Goal: Task Accomplishment & Management: Complete application form

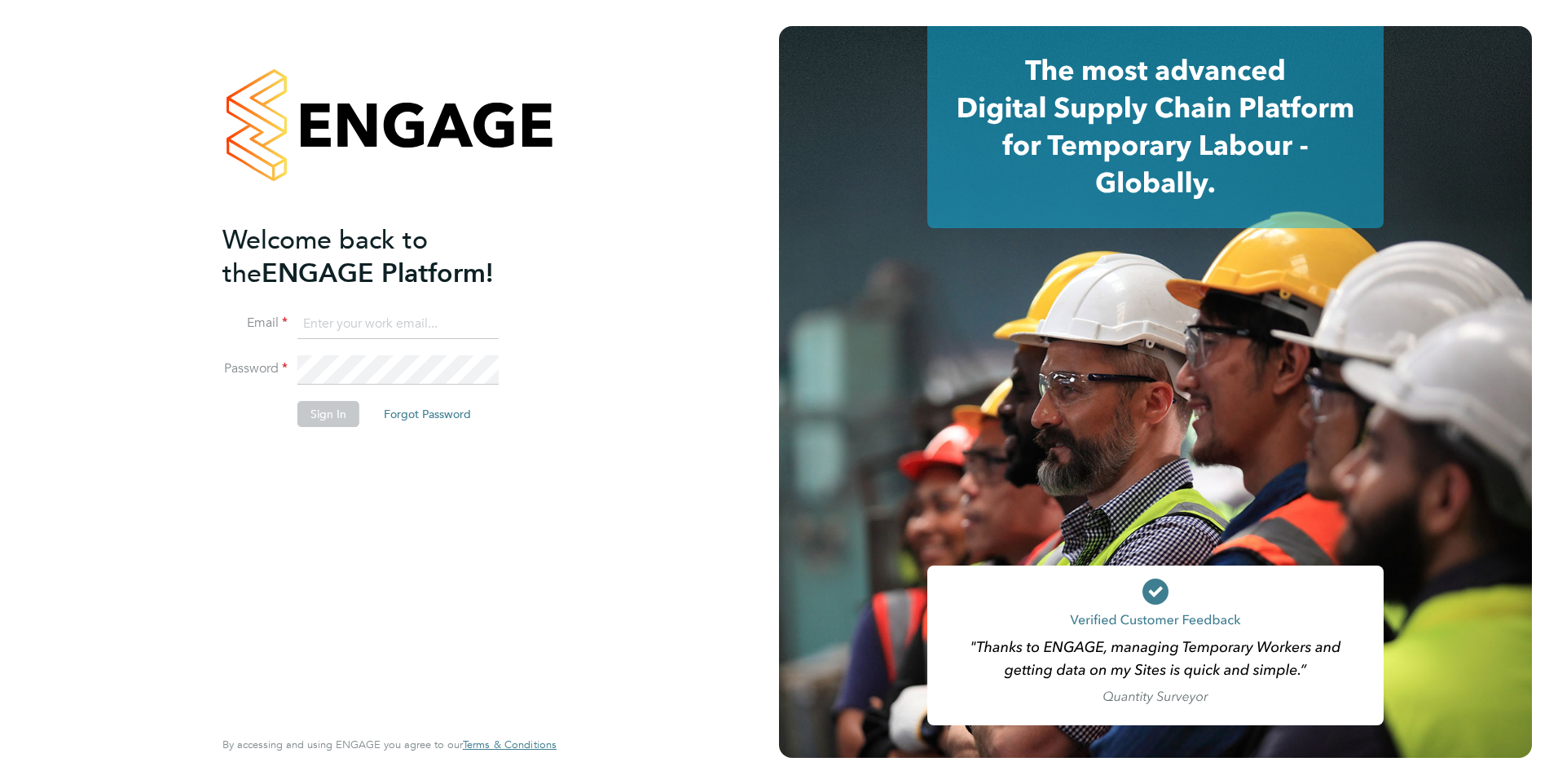
type input "rclarke@frlondon.co.uk"
click at [324, 415] on button "Sign In" at bounding box center [328, 413] width 62 height 26
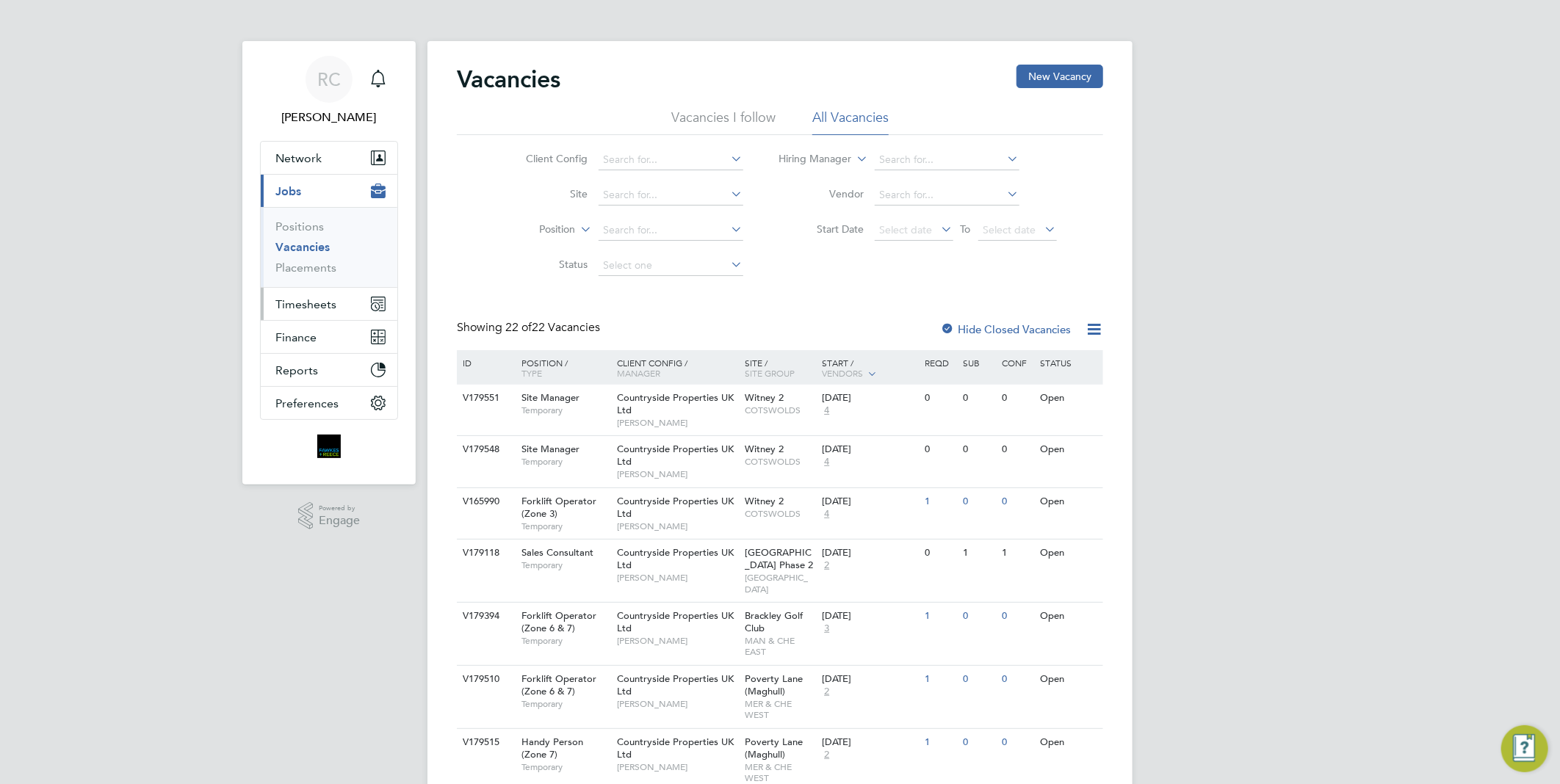
click at [302, 302] on span "Timesheets" at bounding box center [306, 304] width 61 height 14
click at [311, 302] on span "Timesheets" at bounding box center [306, 304] width 61 height 14
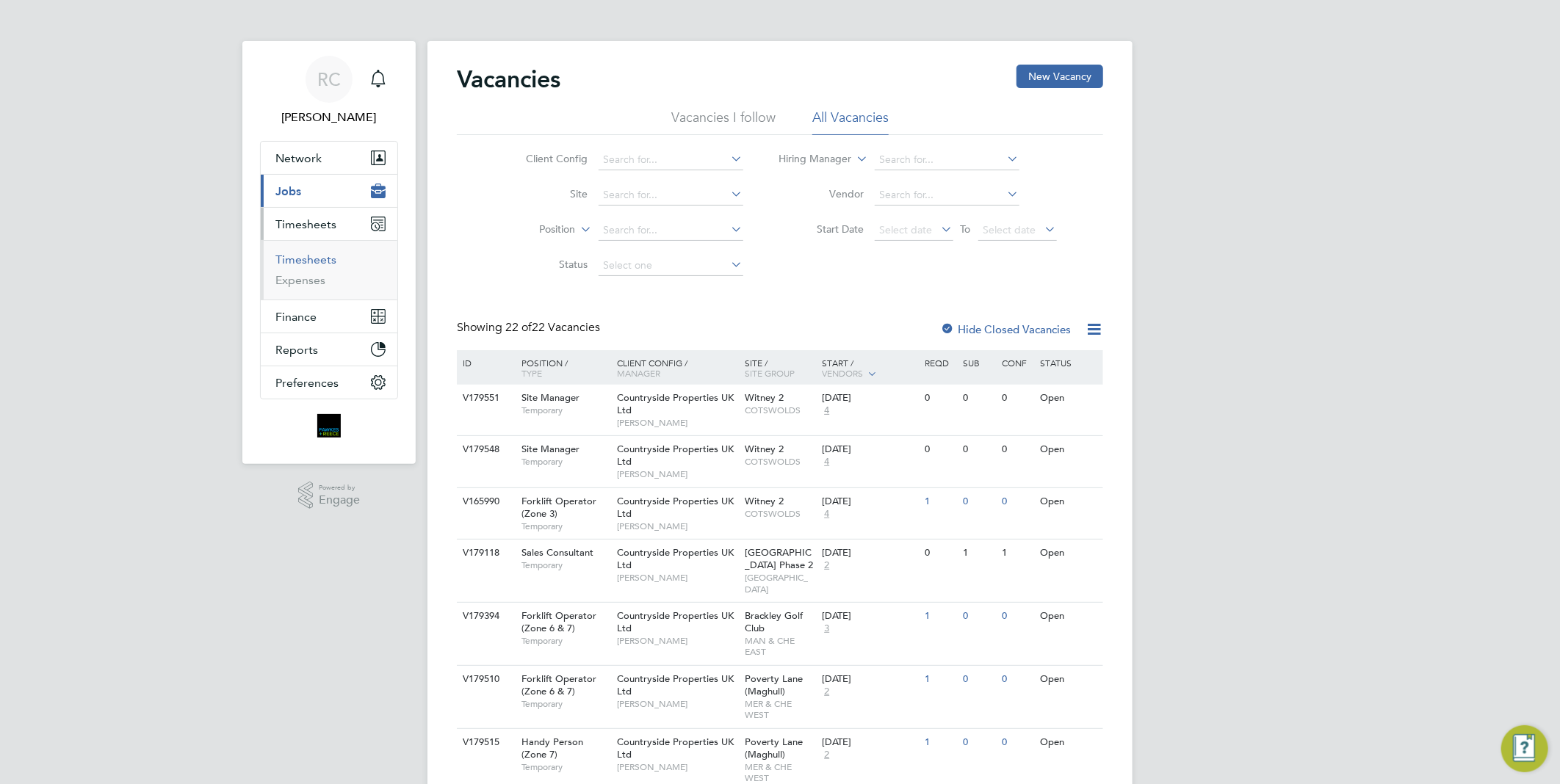
drag, startPoint x: 320, startPoint y: 262, endPoint x: 370, endPoint y: 267, distance: 50.2
click at [321, 261] on link "Timesheets" at bounding box center [306, 259] width 61 height 14
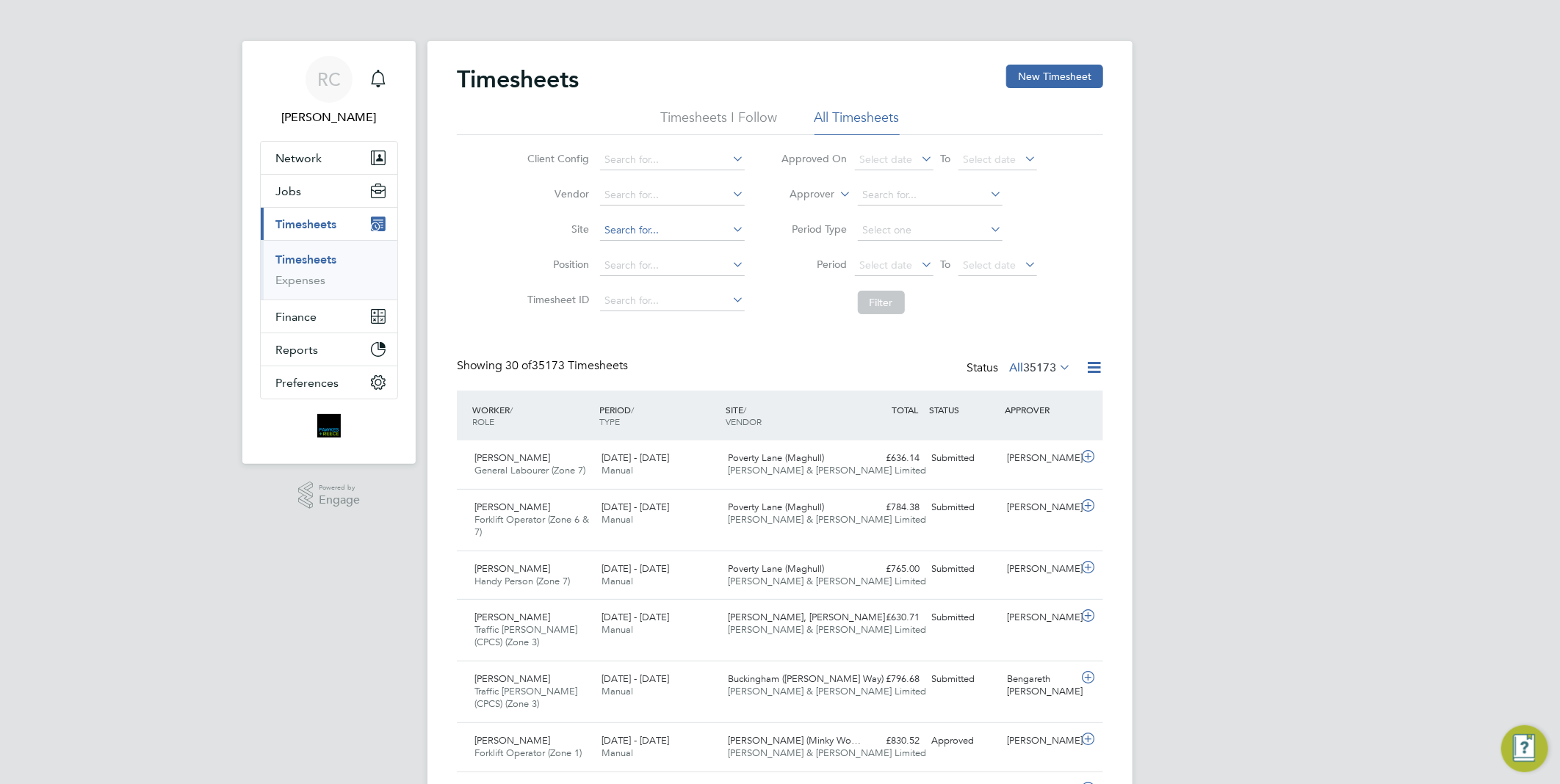
click at [658, 223] on input at bounding box center [672, 231] width 144 height 21
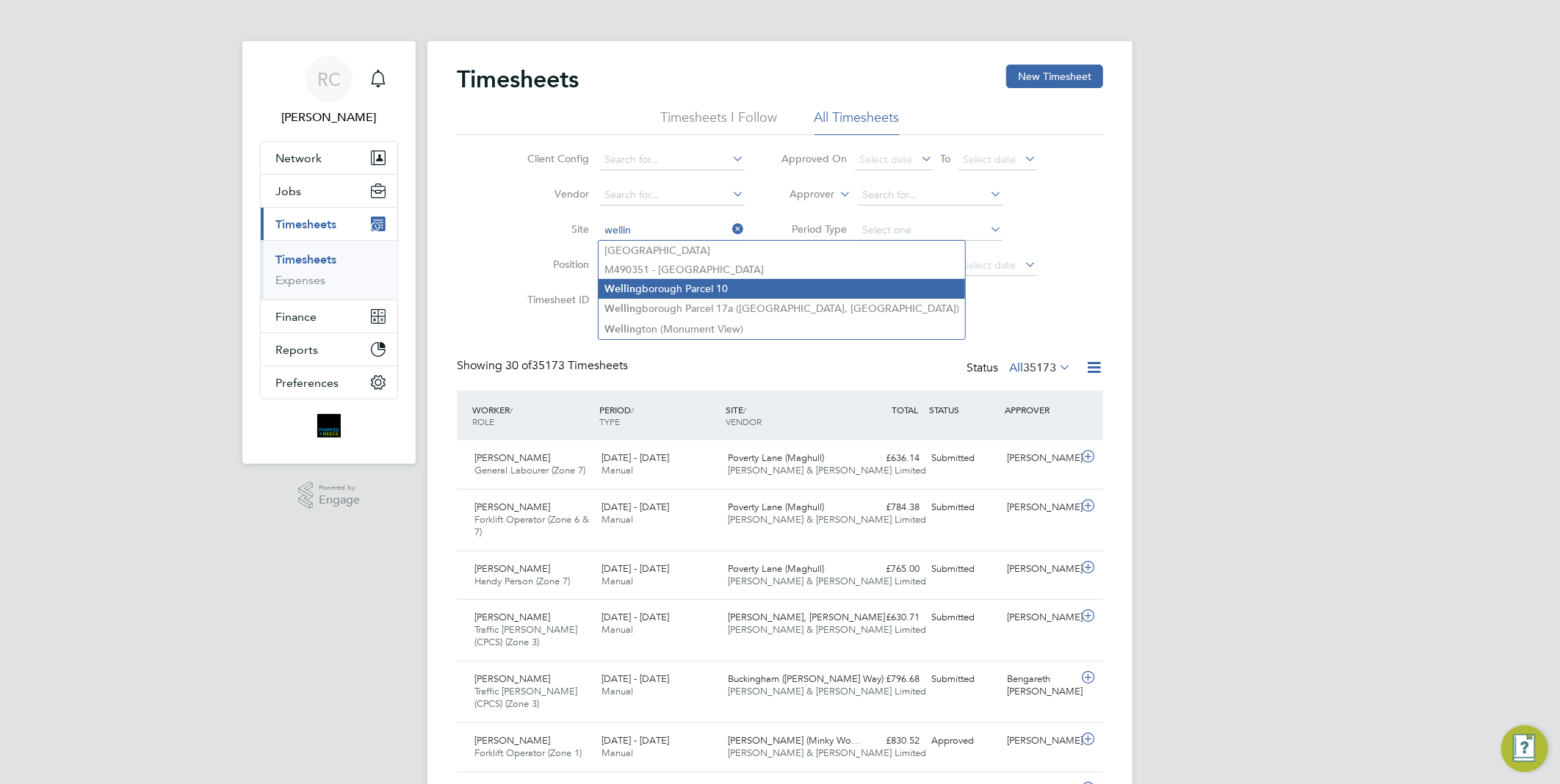
click at [689, 286] on li "Wellin gborough Parcel 10" at bounding box center [782, 289] width 367 height 20
type input "Wellingborough Parcel 10"
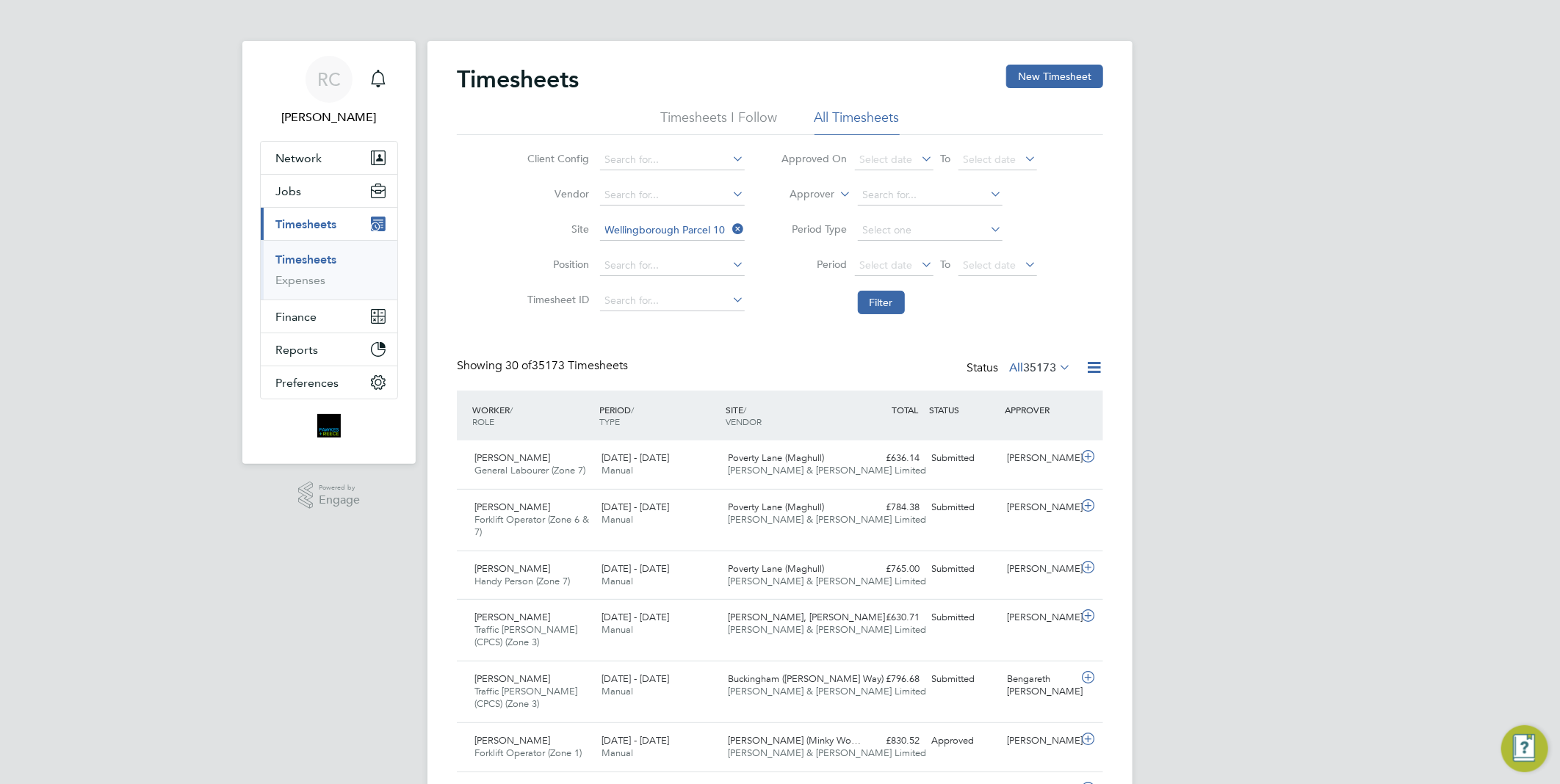
click at [751, 103] on div "Timesheets New Timesheet" at bounding box center [780, 86] width 646 height 44
click at [753, 113] on li "Timesheets I Follow" at bounding box center [719, 122] width 117 height 26
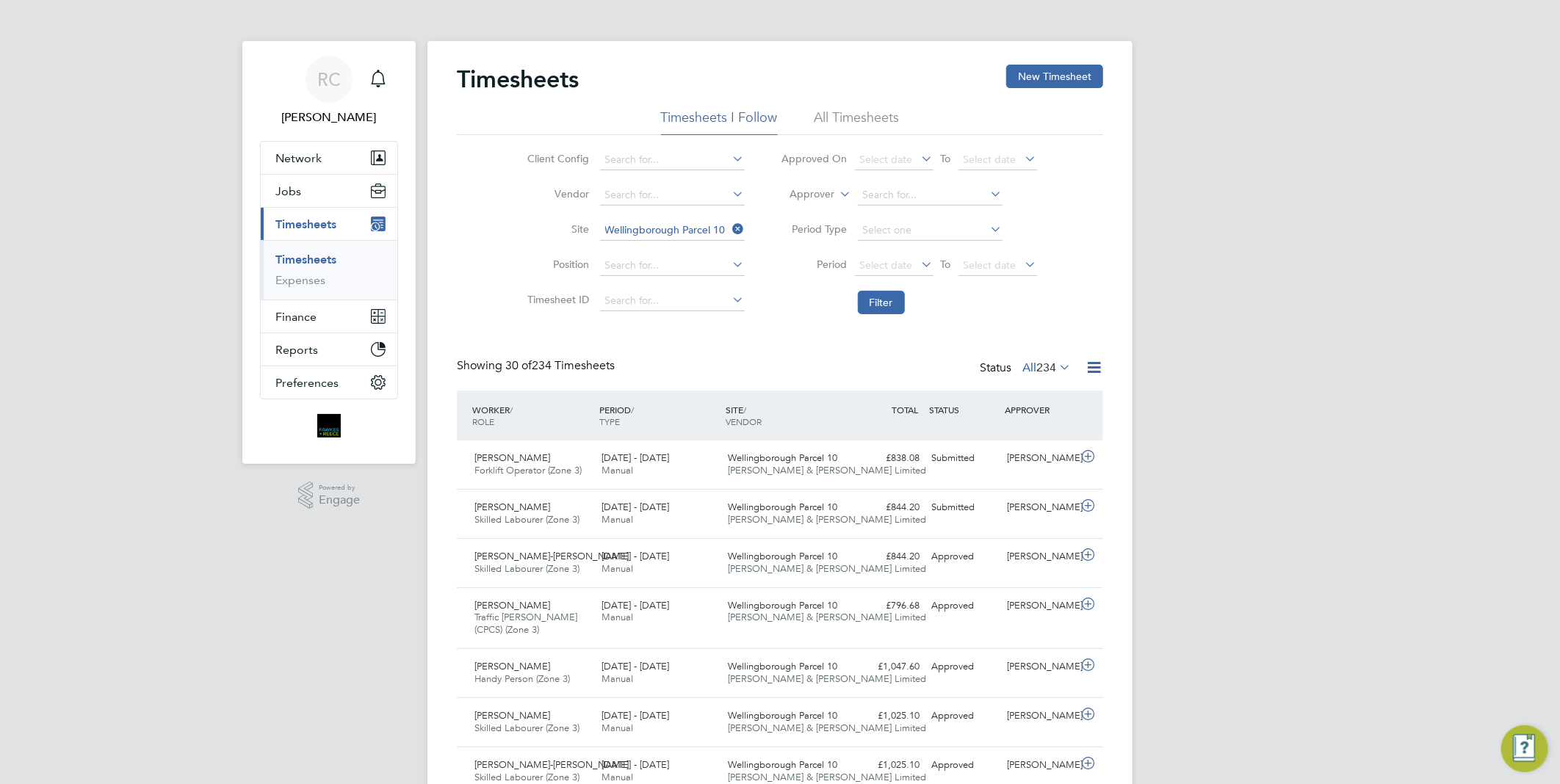
click at [852, 121] on li "All Timesheets" at bounding box center [857, 122] width 85 height 26
click at [1063, 68] on button "New Timesheet" at bounding box center [1055, 76] width 97 height 23
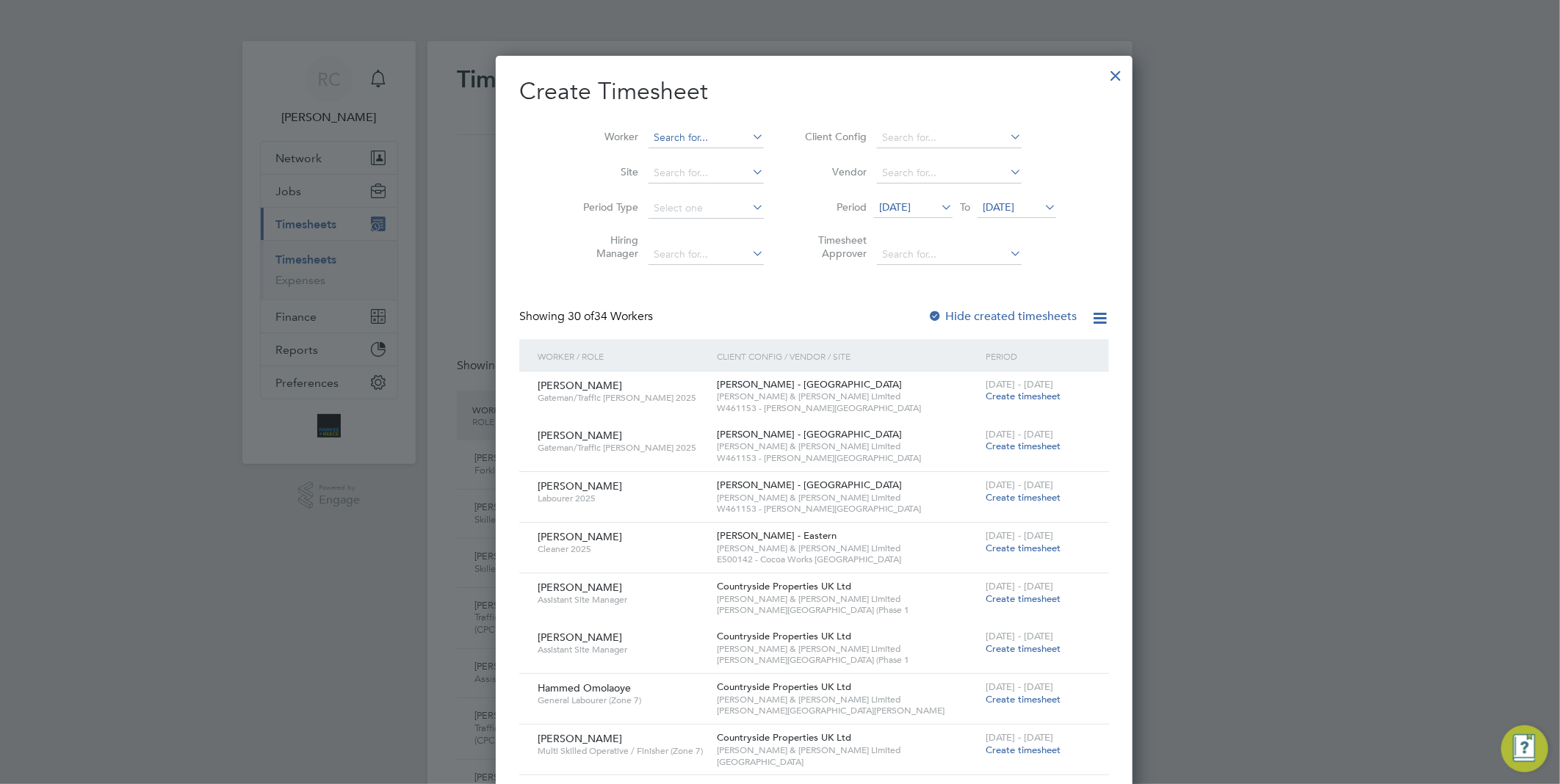
click at [648, 136] on input at bounding box center [706, 138] width 115 height 21
click at [676, 190] on li "[PERSON_NAME]" at bounding box center [704, 198] width 181 height 20
type input "[PERSON_NAME]"
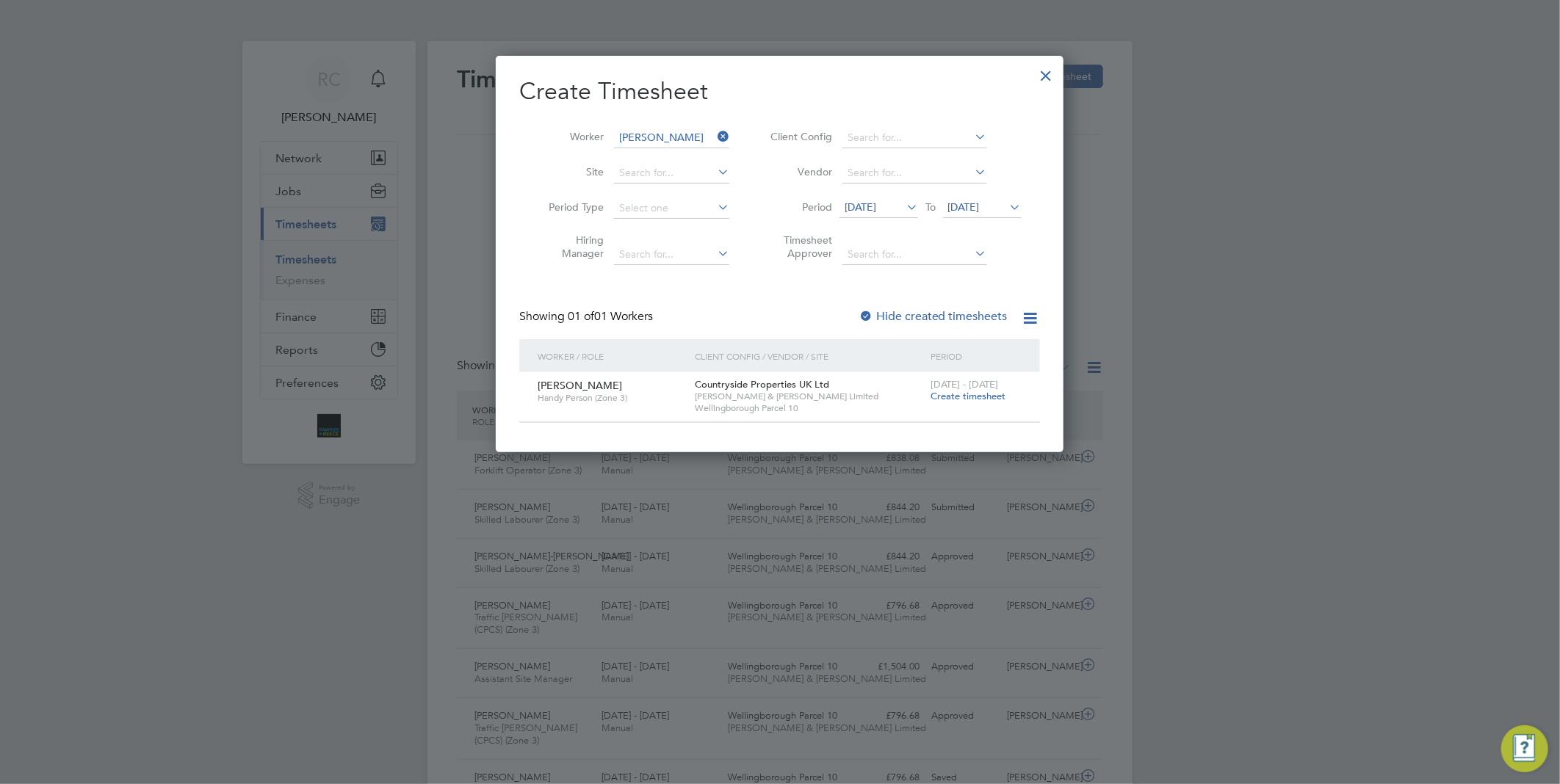
click at [964, 400] on span "Create timesheet" at bounding box center [968, 396] width 75 height 12
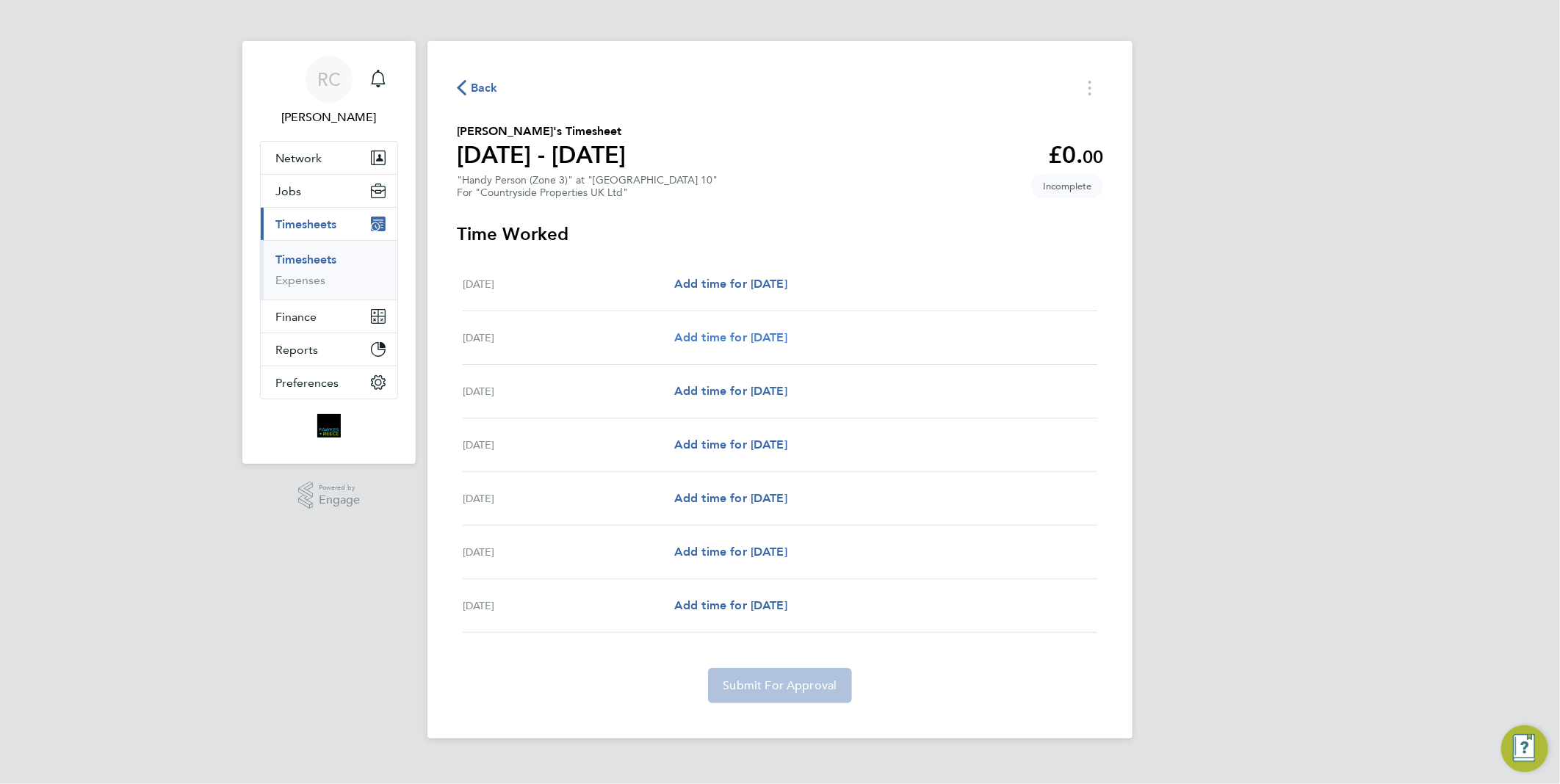
click at [764, 332] on span "Add time for [DATE]" at bounding box center [731, 337] width 113 height 14
select select "30"
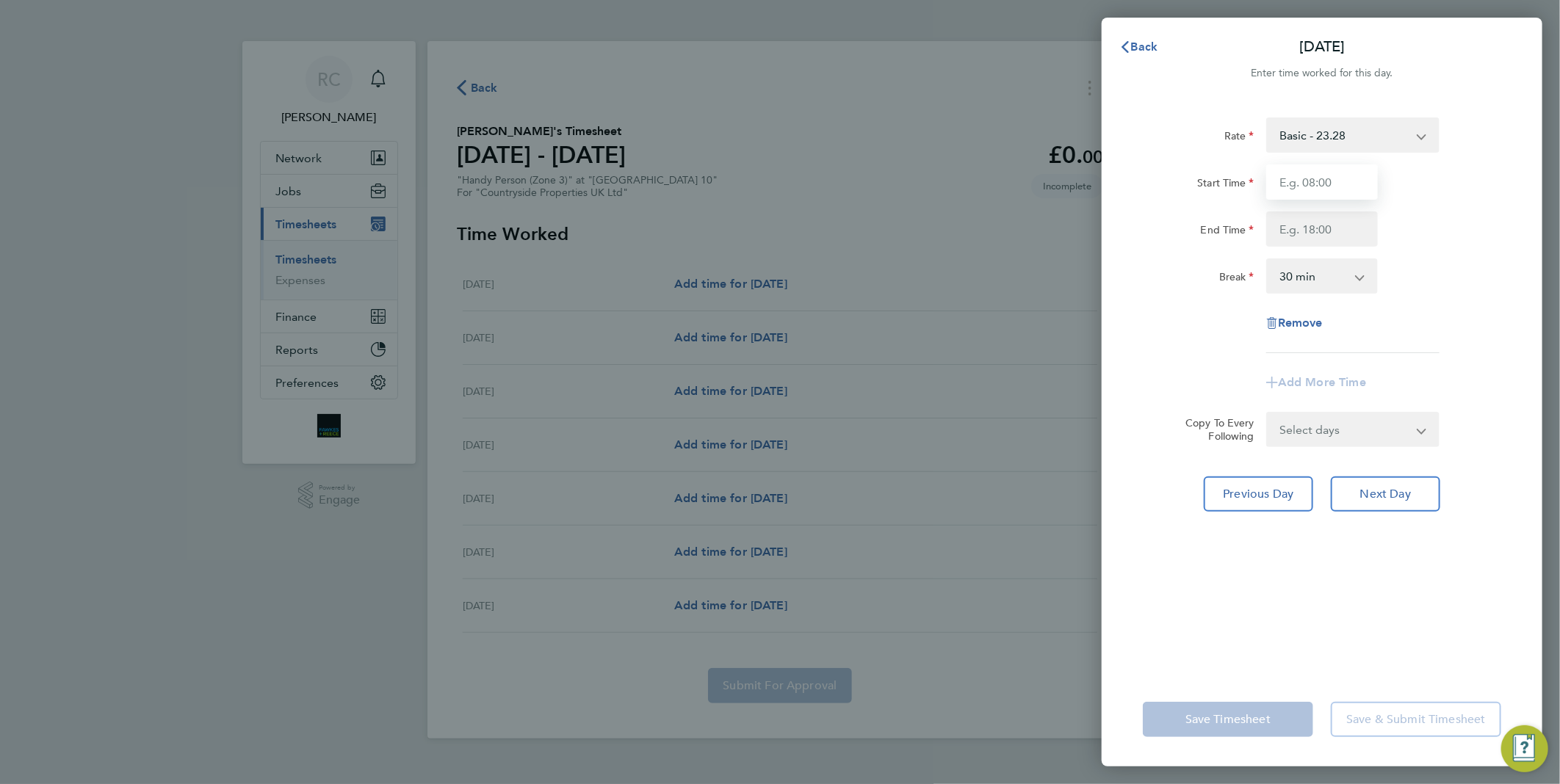
click at [1335, 174] on input "Start Time" at bounding box center [1322, 182] width 112 height 35
type input "07:30"
type input "17:00"
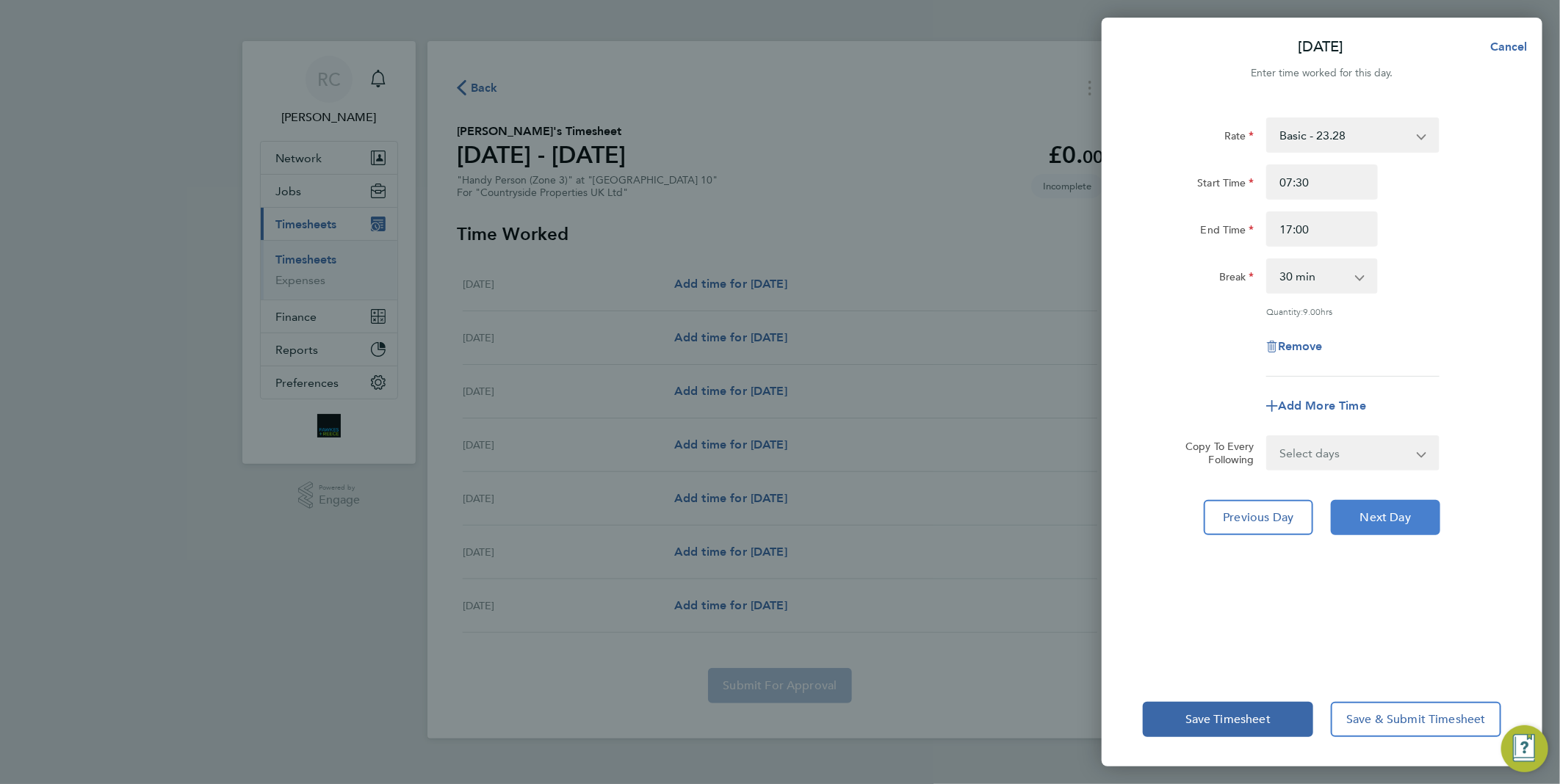
click at [1392, 514] on span "Next Day" at bounding box center [1386, 517] width 51 height 15
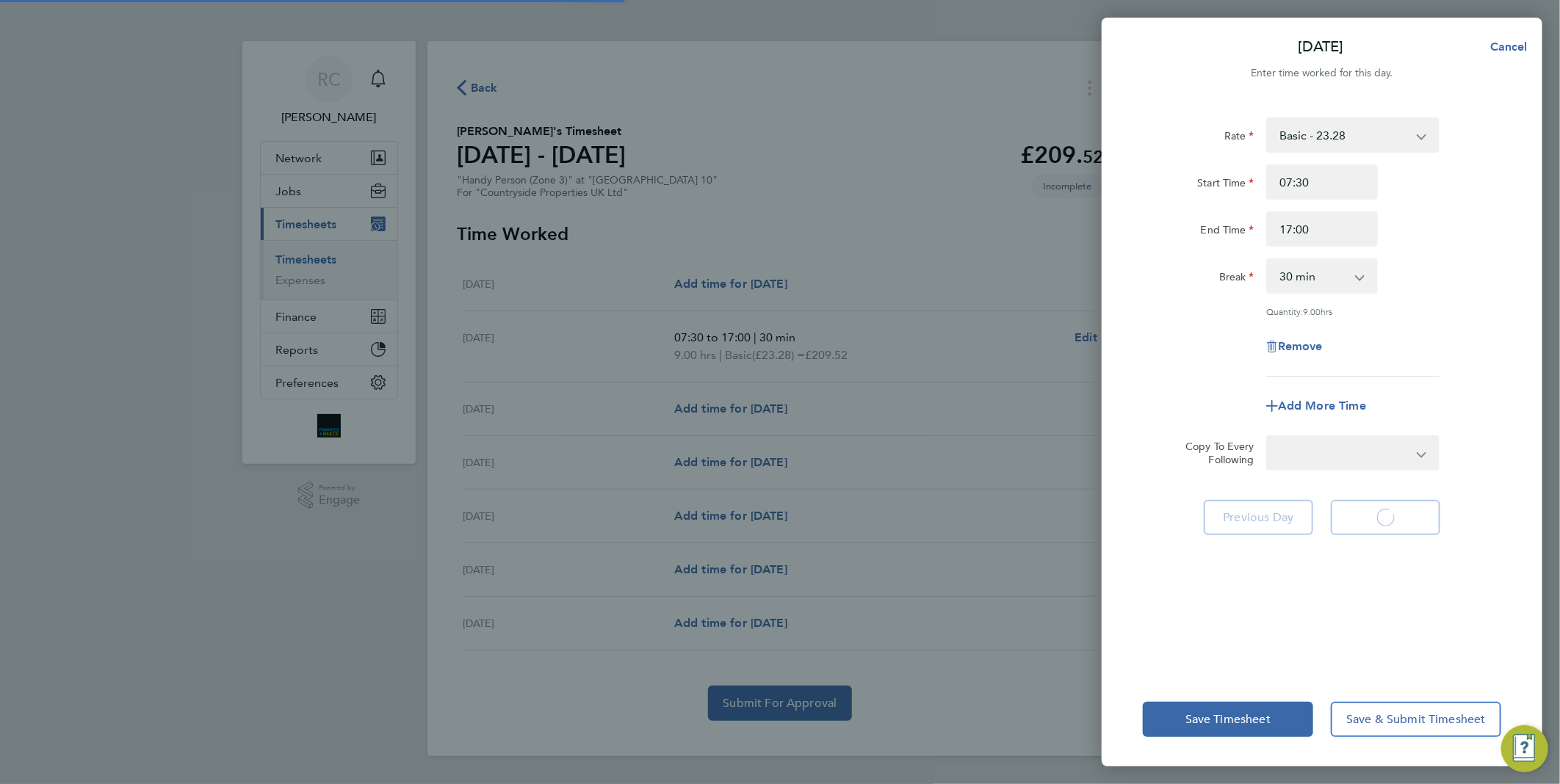
select select "30"
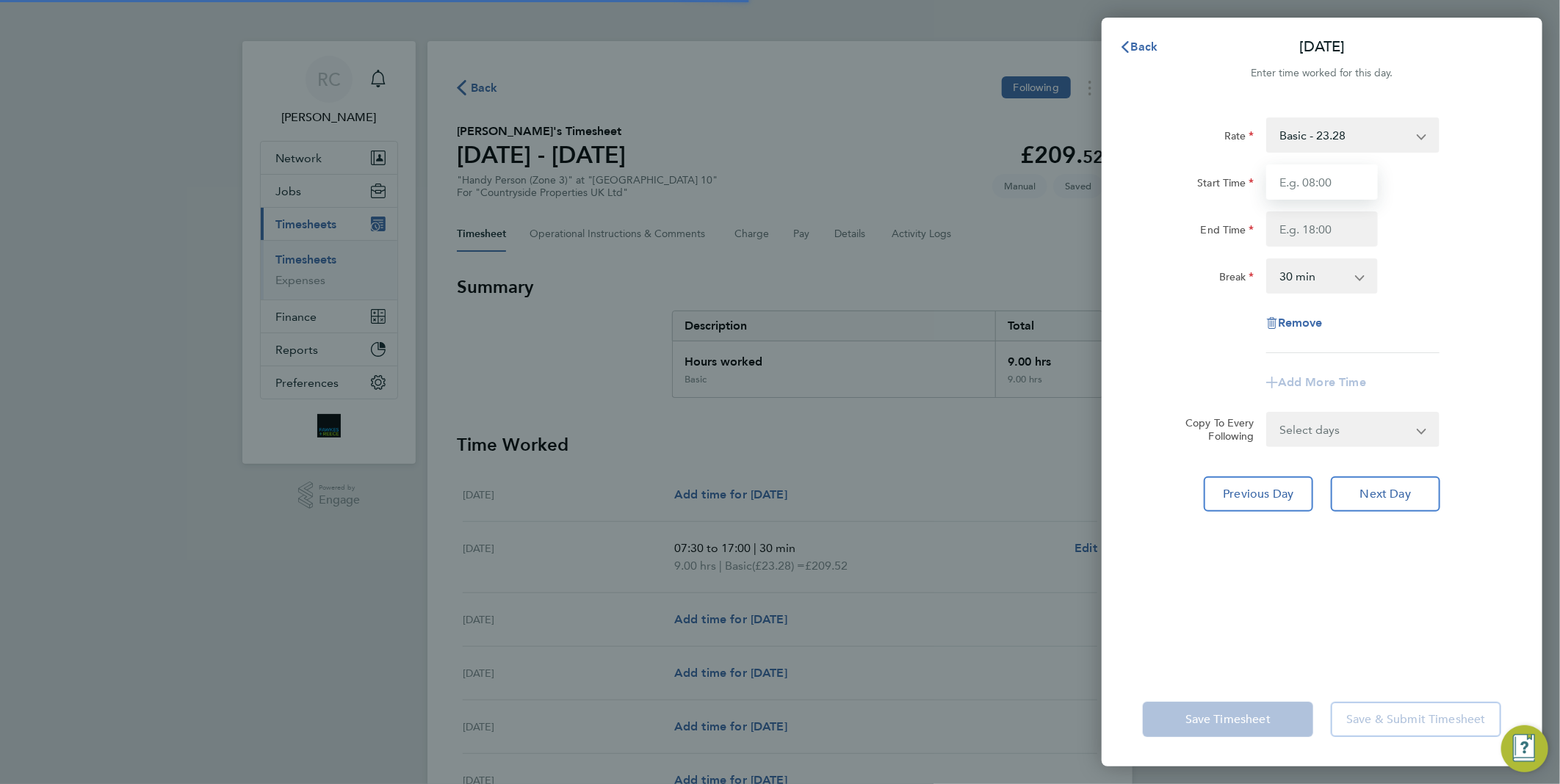
click at [1330, 188] on input "Start Time" at bounding box center [1322, 182] width 112 height 35
type input "07:30"
type input "17:00"
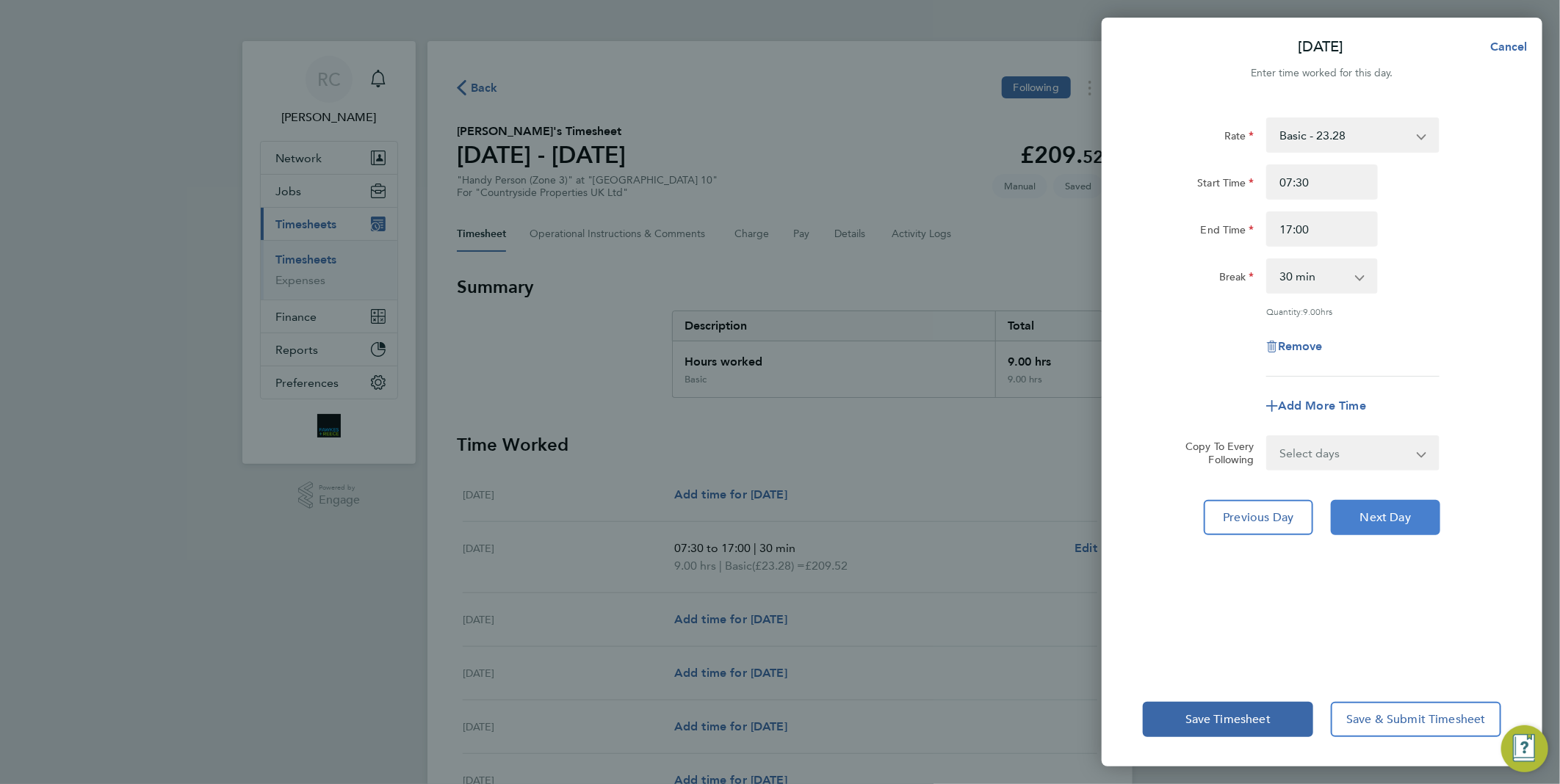
click at [1391, 508] on button "Next Day" at bounding box center [1386, 518] width 110 height 35
select select "30"
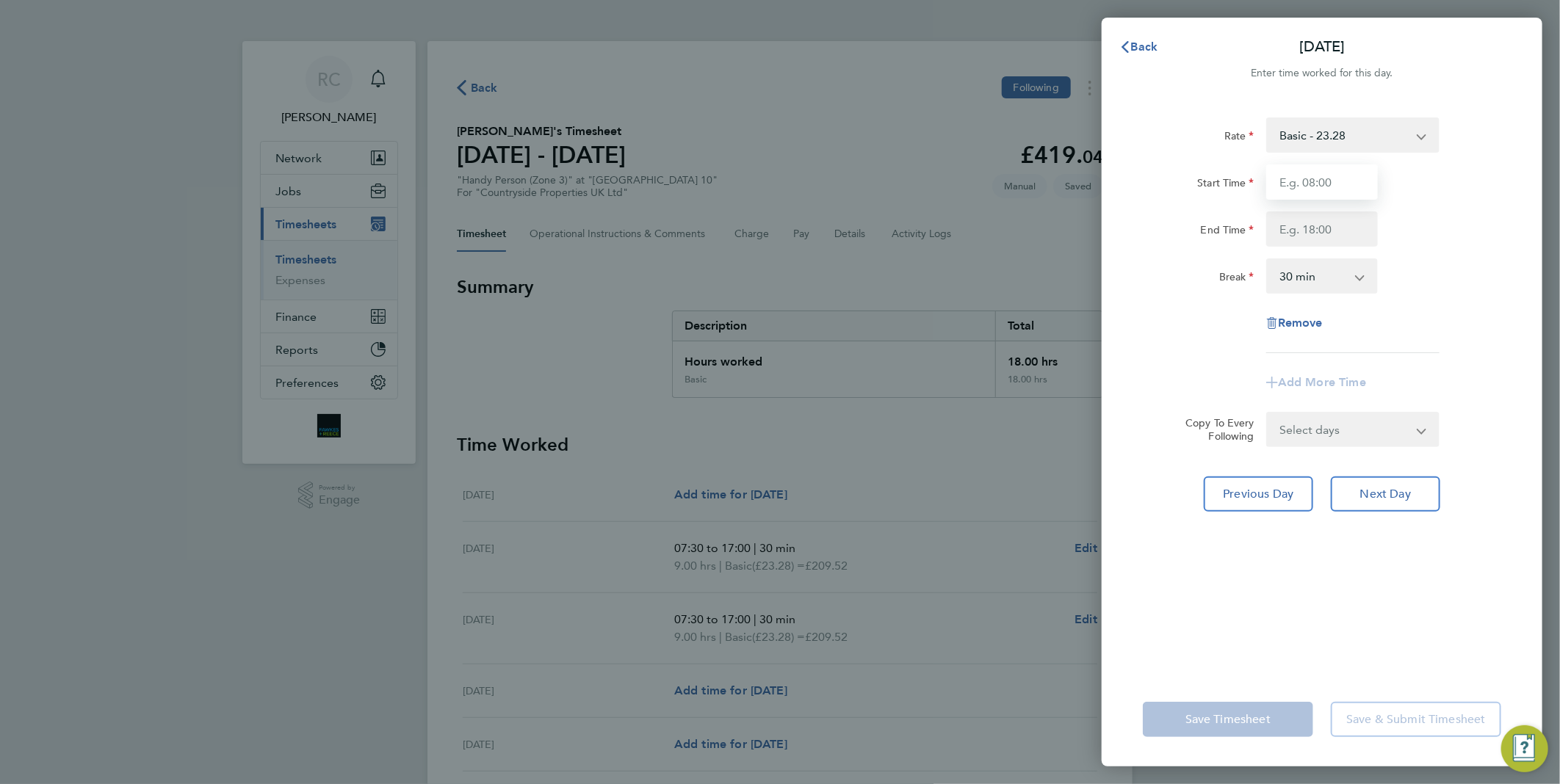
drag, startPoint x: 1340, startPoint y: 174, endPoint x: 1347, endPoint y: 191, distance: 18.4
click at [1340, 174] on input "Start Time" at bounding box center [1322, 182] width 112 height 35
click at [1345, 161] on div "Rate Basic - 23.28 Start Time End Time Break 0 min 15 min 30 min 45 min 60 min …" at bounding box center [1322, 235] width 358 height 235
click at [1343, 182] on input "Start Time" at bounding box center [1322, 182] width 112 height 35
type input "07:30"
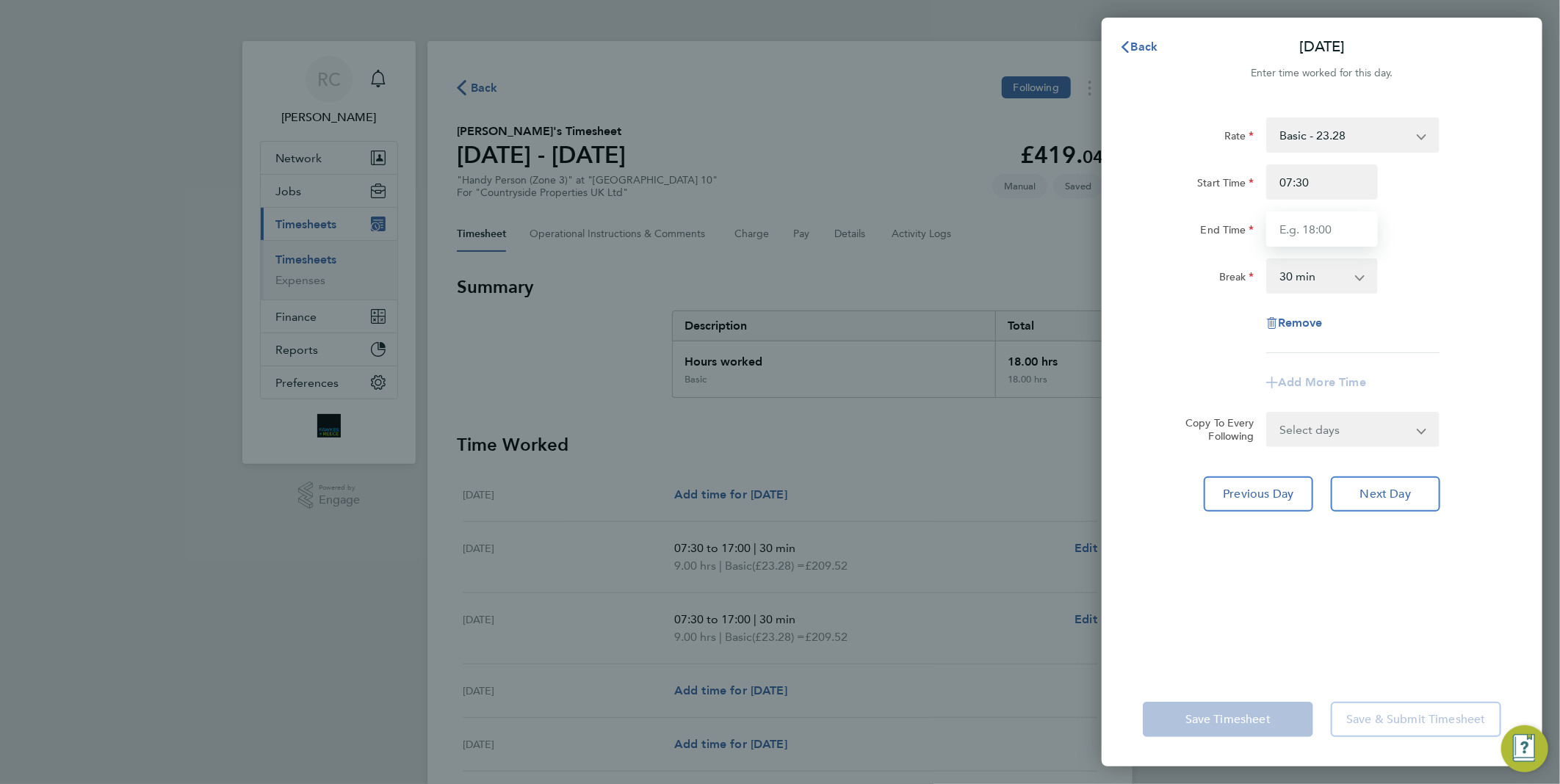
type input "17:00"
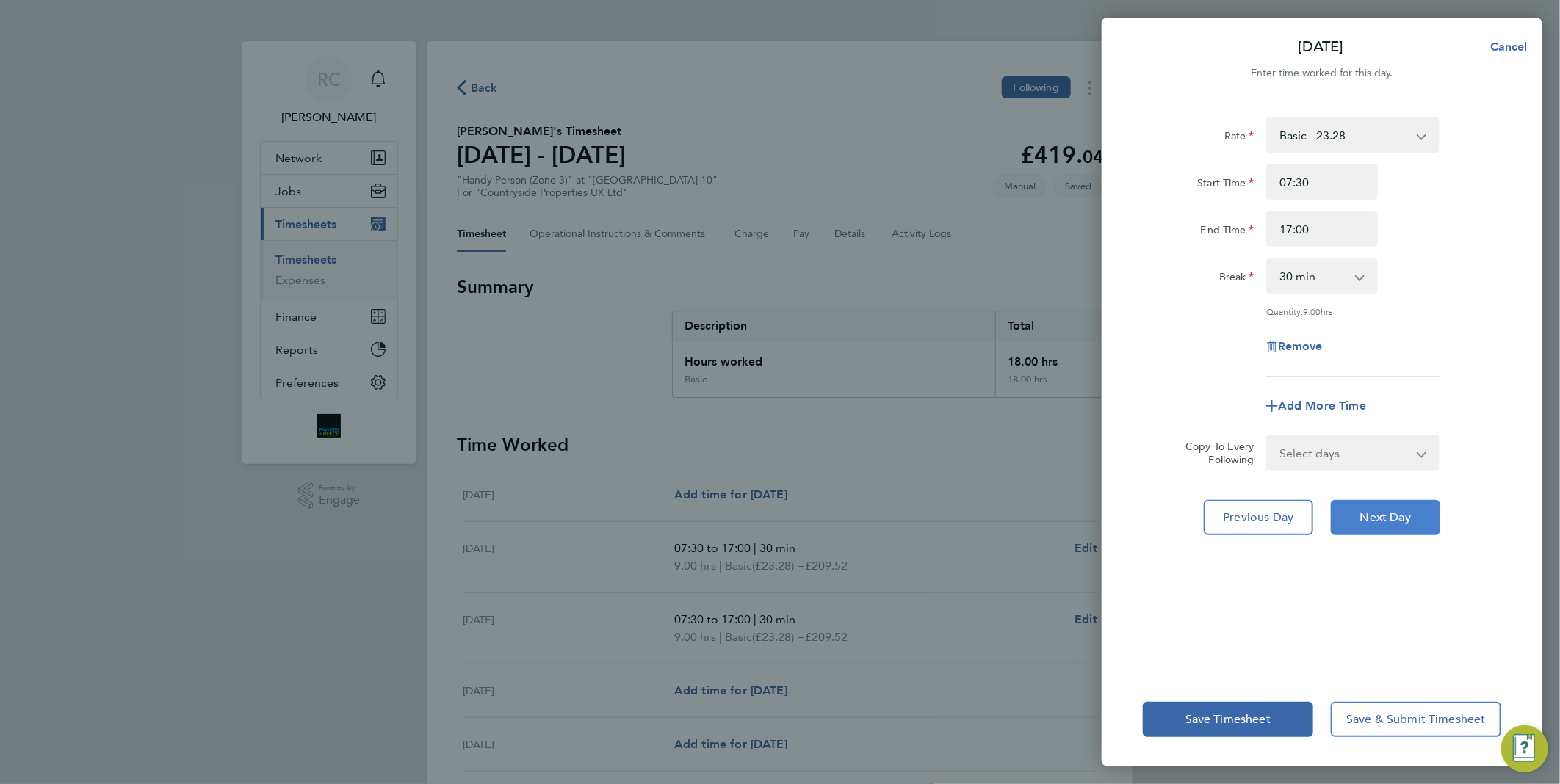
click at [1396, 510] on span "Next Day" at bounding box center [1386, 517] width 51 height 15
select select "30"
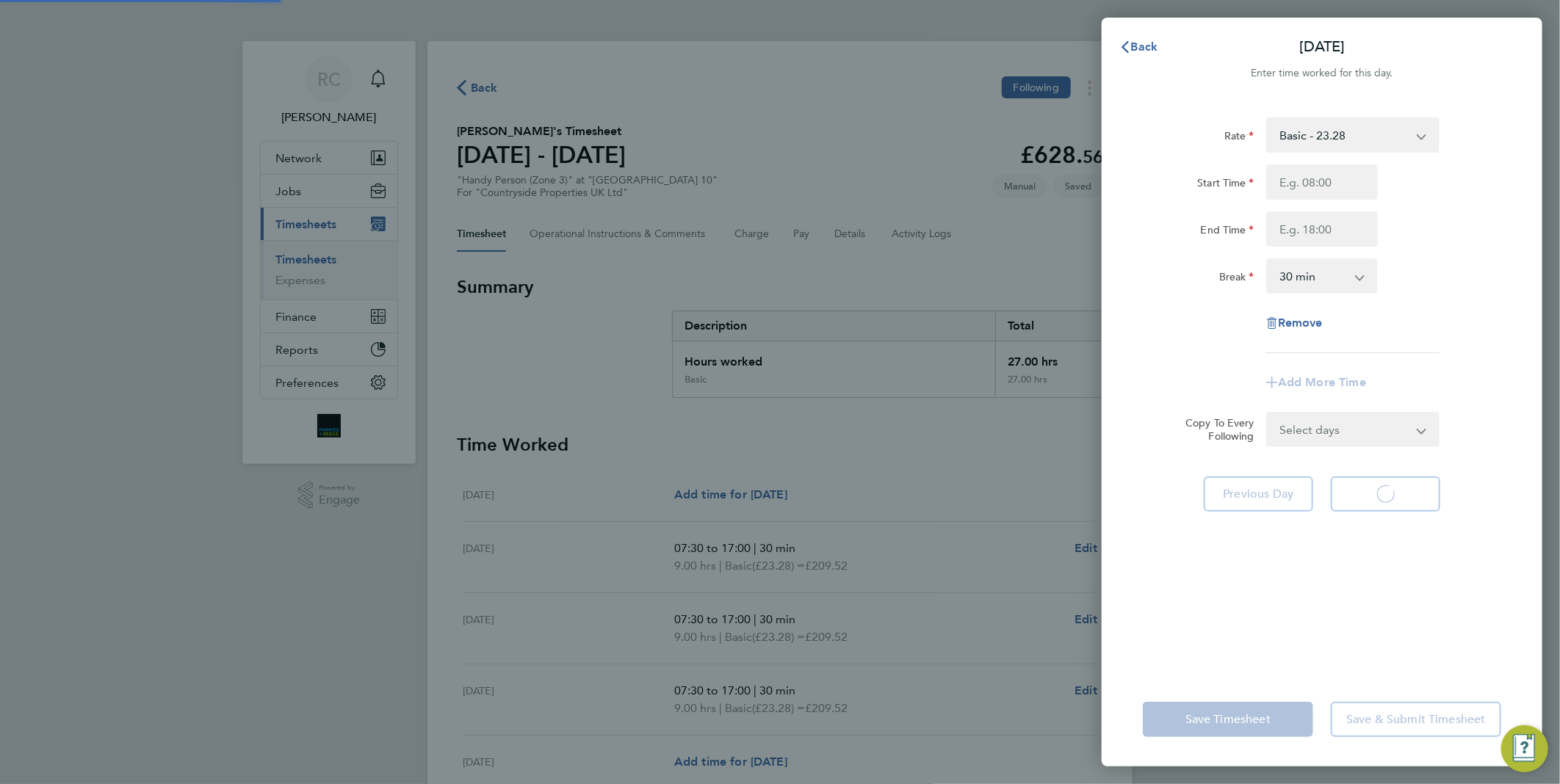
select select "30"
click at [1300, 178] on input "Start Time" at bounding box center [1322, 182] width 112 height 35
type input "07:30"
type input "17:00"
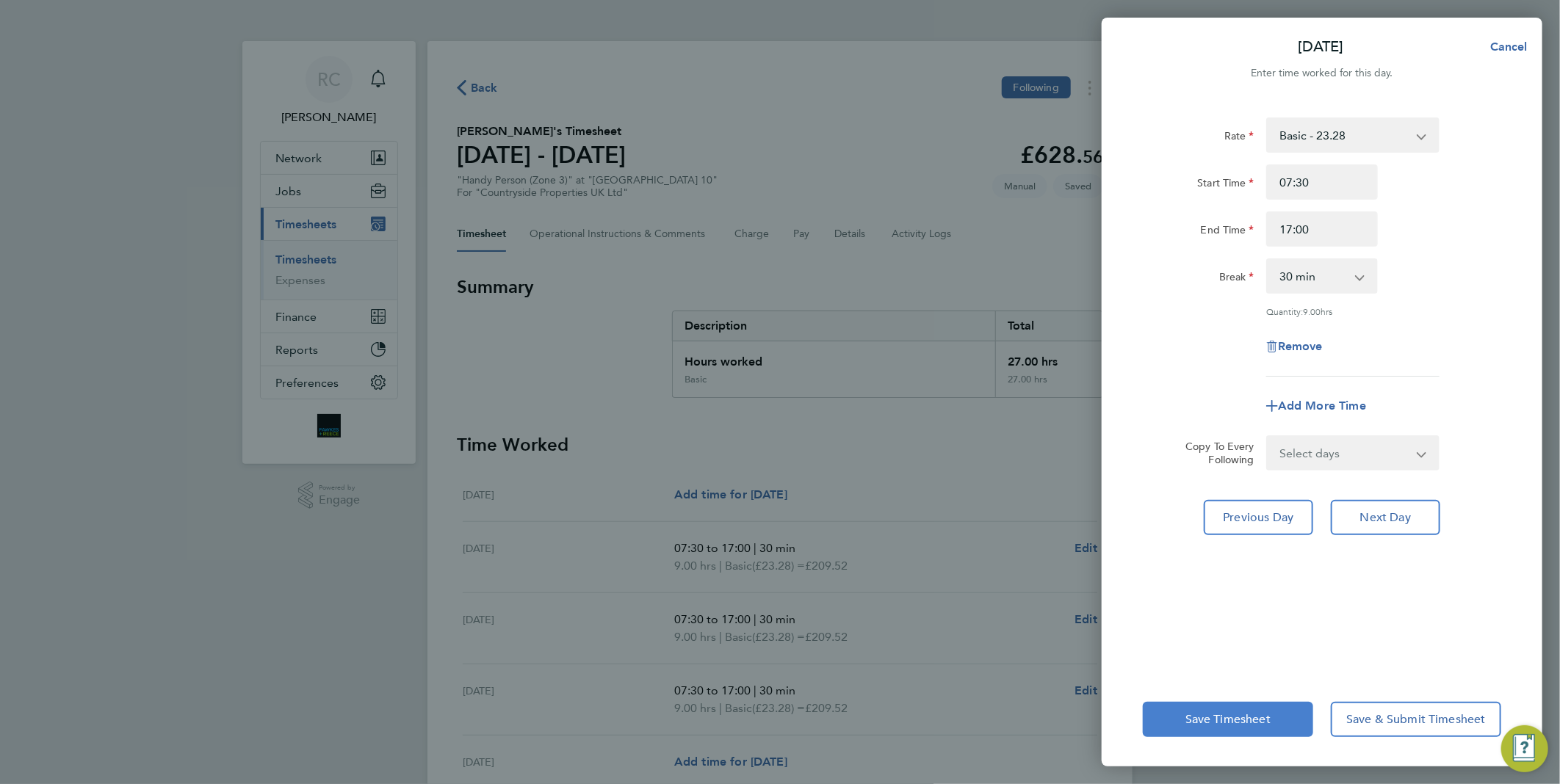
click at [1244, 723] on span "Save Timesheet" at bounding box center [1228, 719] width 85 height 15
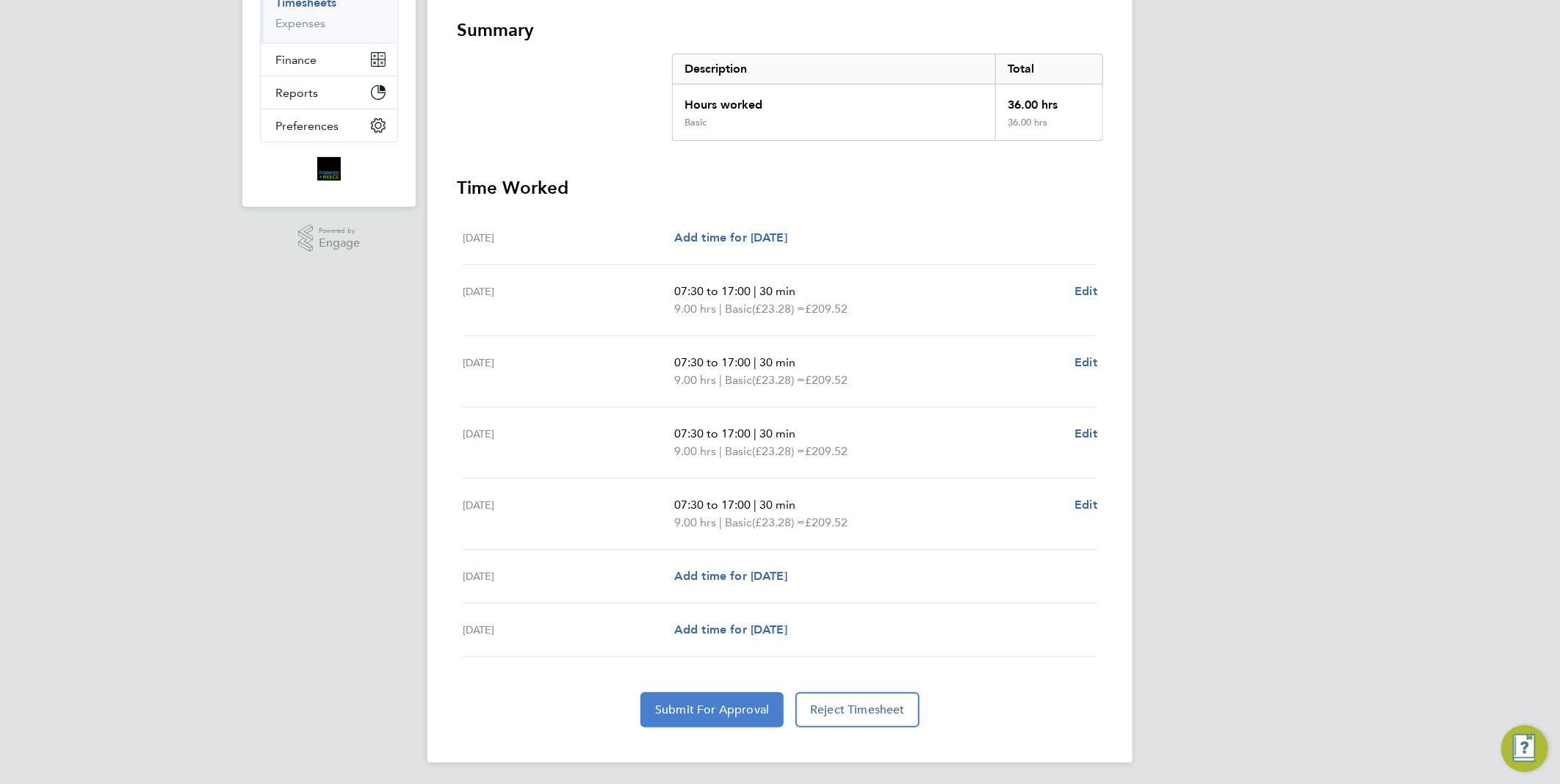
click at [736, 707] on span "Submit For Approval" at bounding box center [712, 710] width 114 height 15
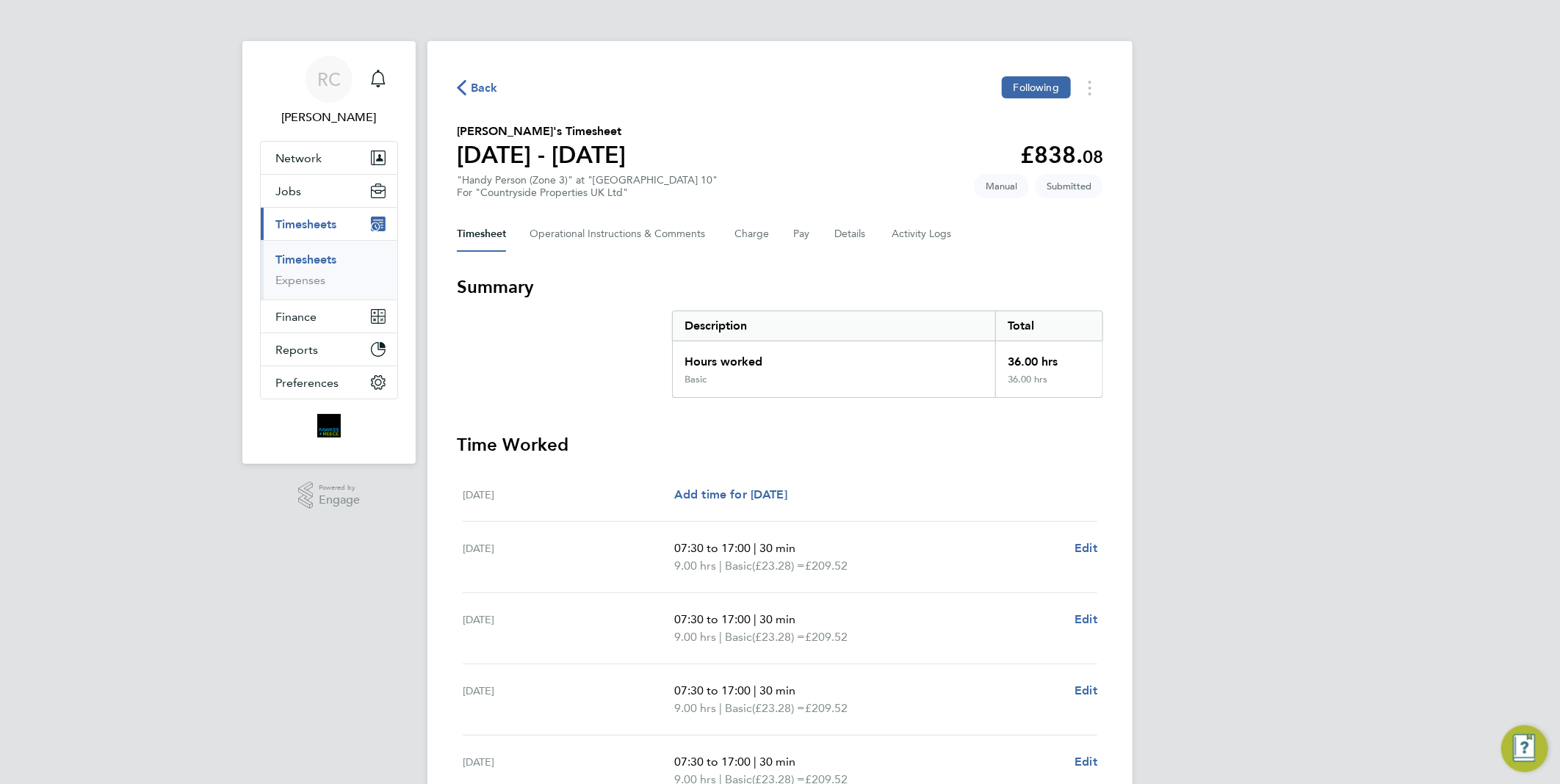
click at [478, 89] on span "Back" at bounding box center [484, 88] width 27 height 18
